Goal: Task Accomplishment & Management: Manage account settings

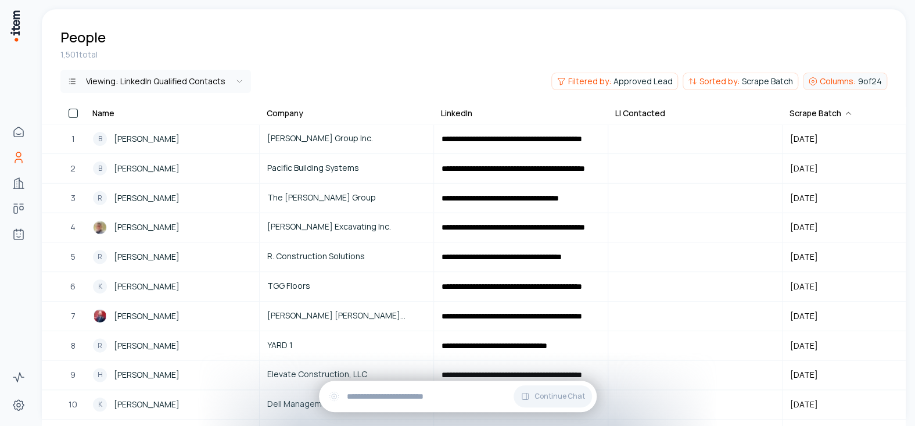
click at [831, 78] on span "Columns:" at bounding box center [838, 82] width 36 height 12
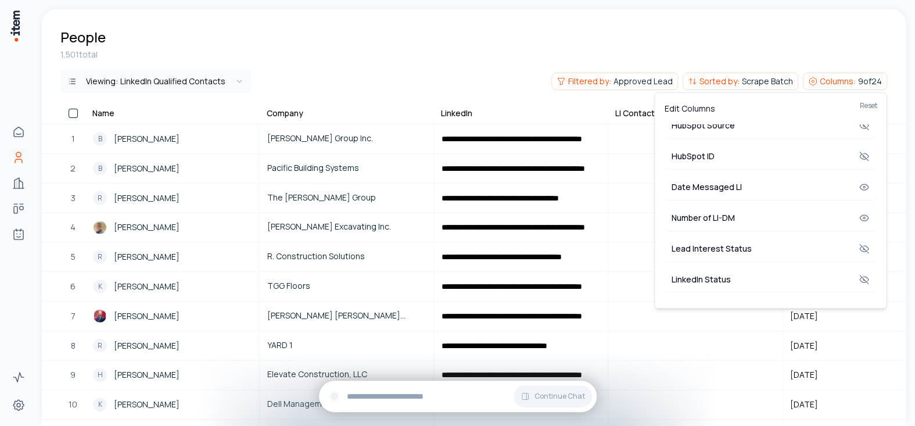
scroll to position [557, 0]
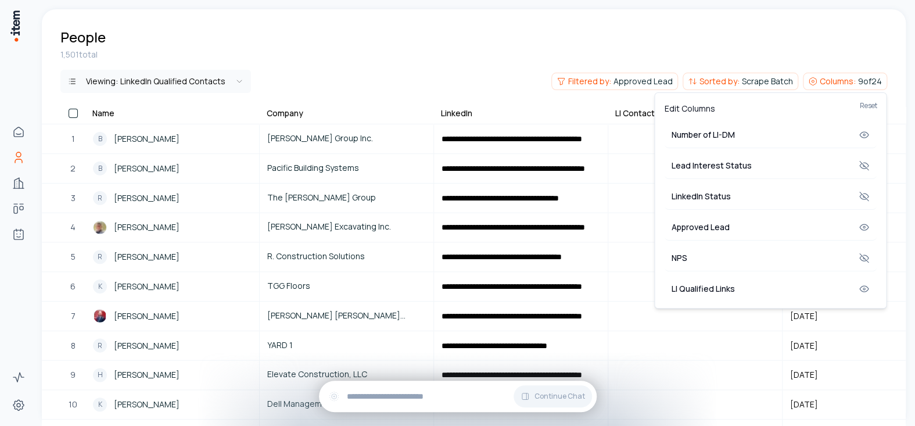
click at [390, 47] on html "**********" at bounding box center [457, 213] width 915 height 426
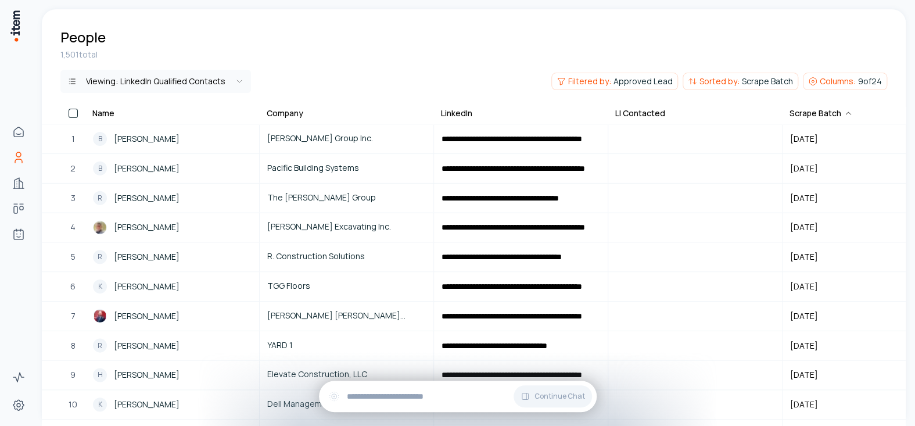
drag, startPoint x: 863, startPoint y: 84, endPoint x: 858, endPoint y: 84, distance: 5.8
click at [863, 83] on span "9 of 24" at bounding box center [870, 82] width 24 height 12
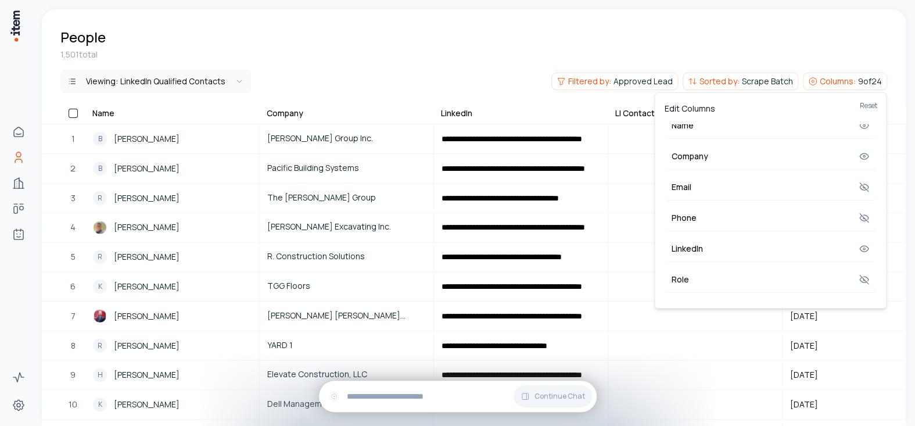
scroll to position [0, 0]
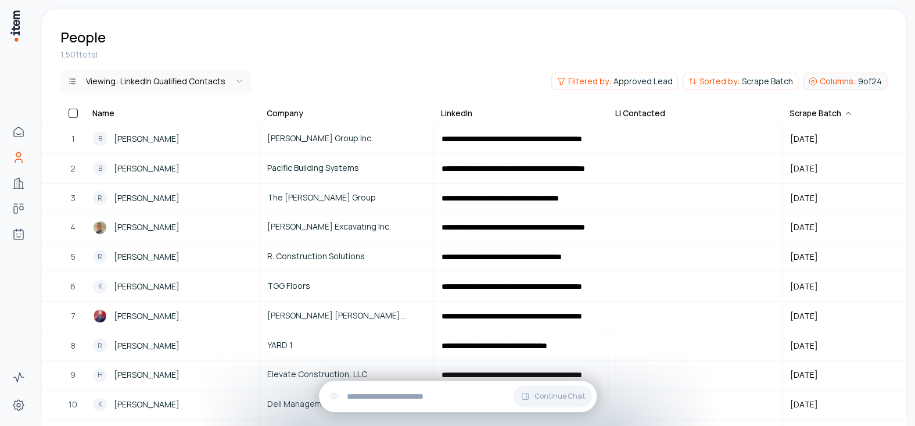
click at [846, 76] on span "Columns:" at bounding box center [838, 82] width 36 height 12
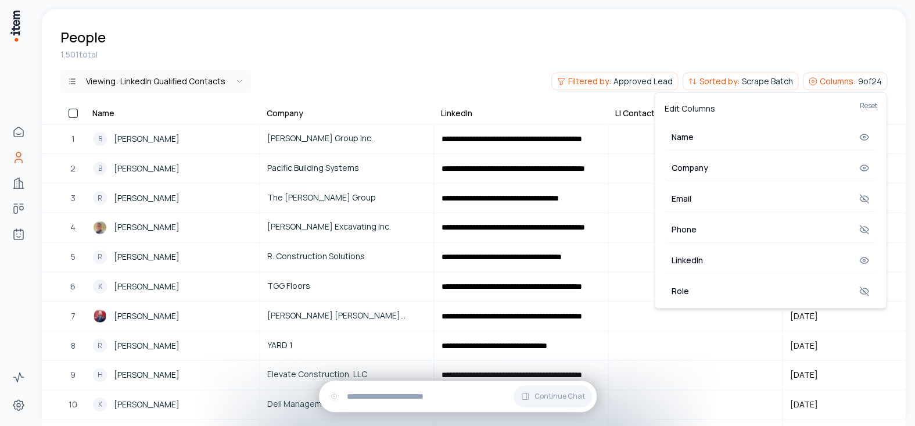
click at [811, 40] on html "**********" at bounding box center [457, 213] width 915 height 426
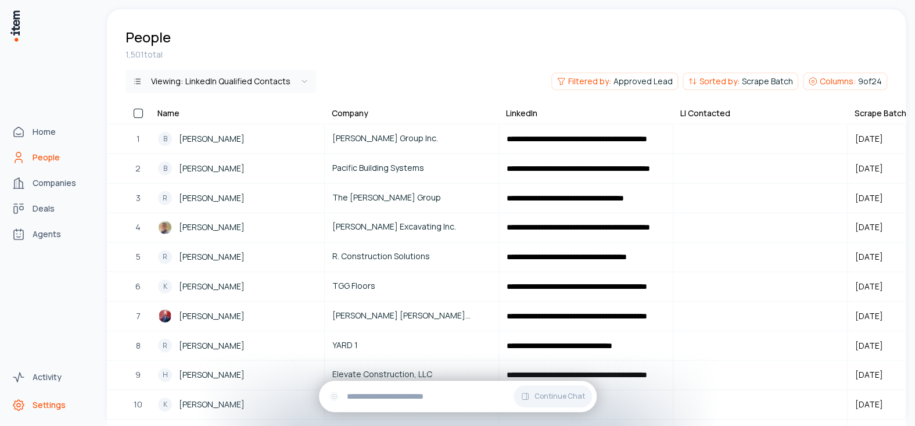
click at [21, 404] on icon "Settings" at bounding box center [19, 405] width 14 height 14
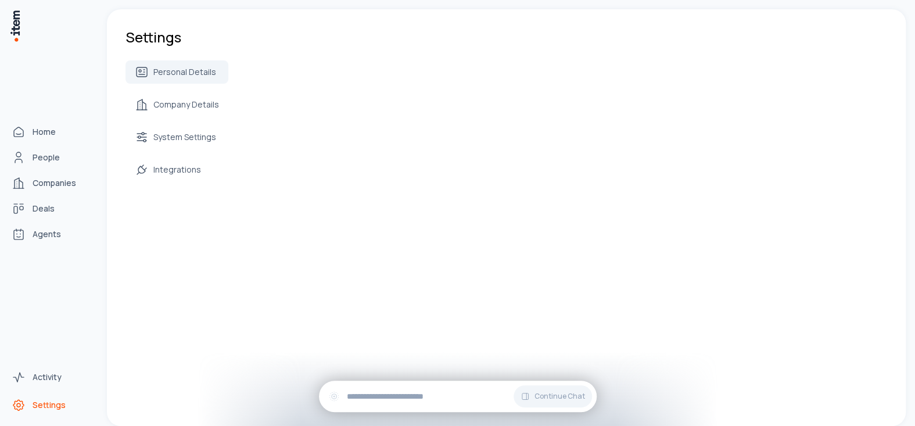
click at [21, 404] on icon "Settings" at bounding box center [19, 405] width 14 height 14
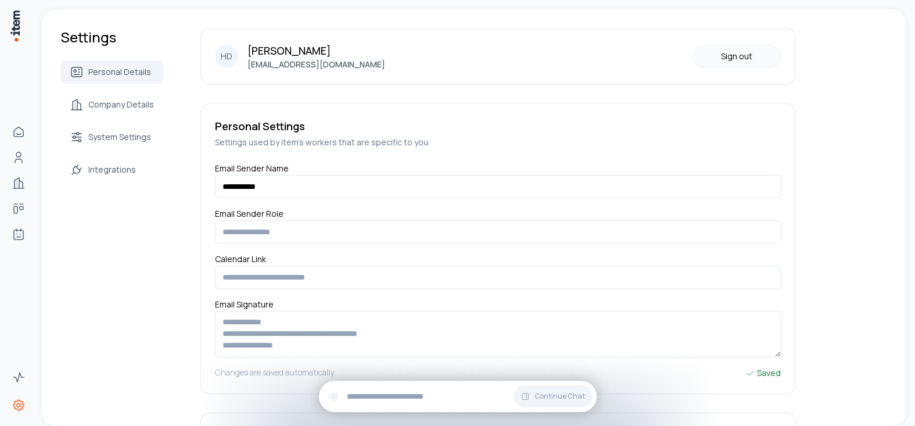
click at [746, 48] on button "Sign out" at bounding box center [737, 56] width 88 height 23
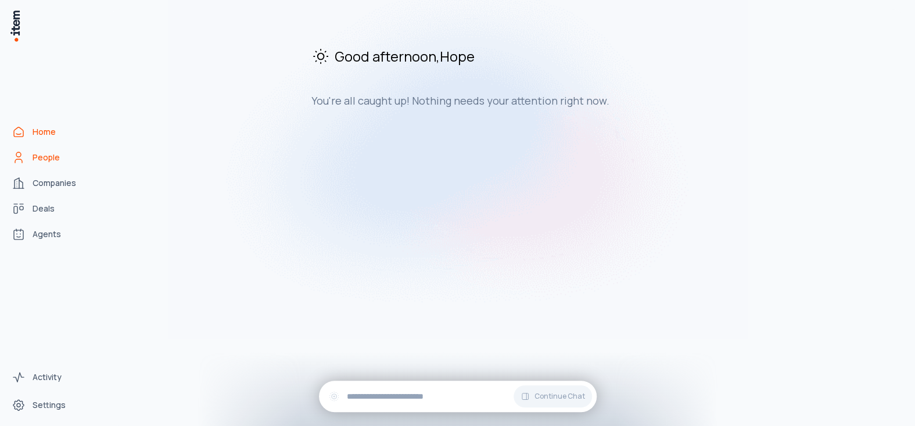
click at [46, 152] on span "People" at bounding box center [46, 158] width 27 height 12
